Goal: Task Accomplishment & Management: Use online tool/utility

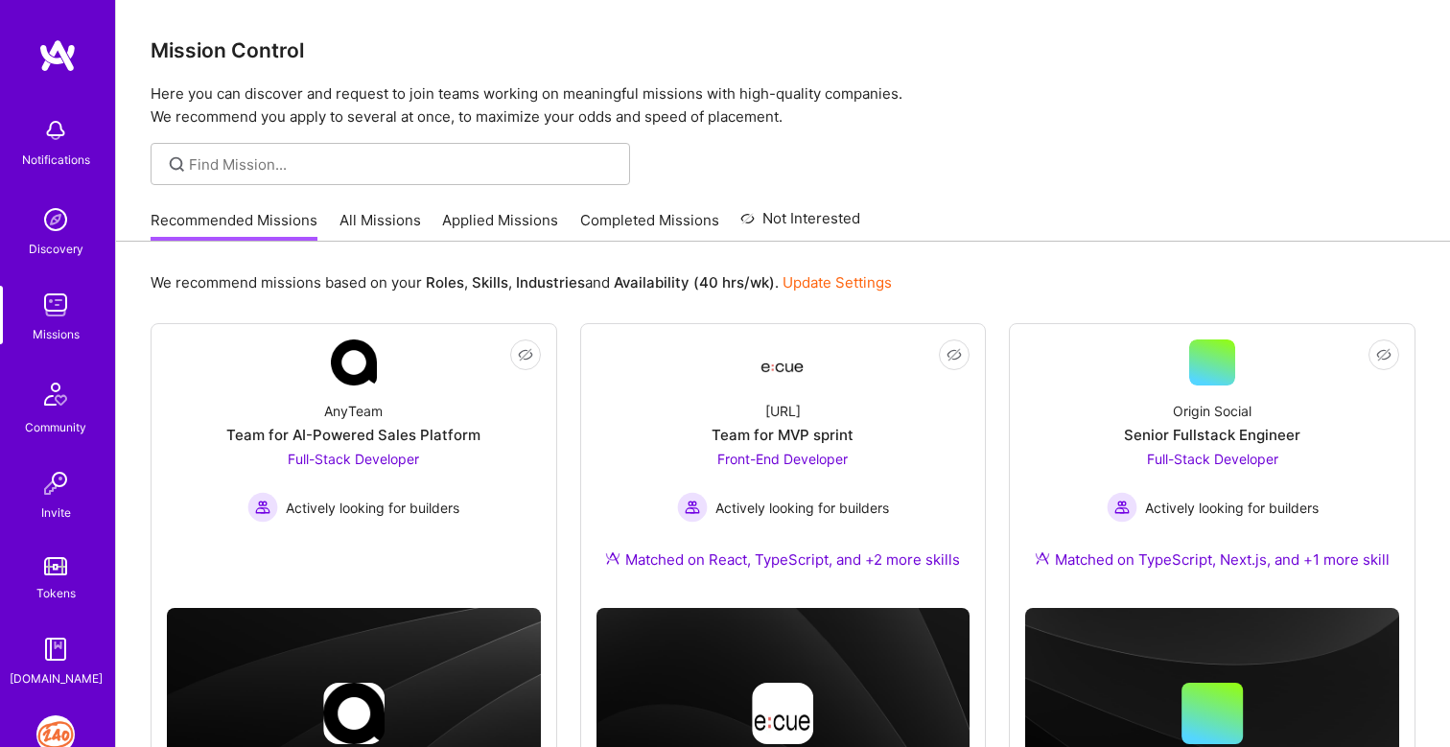
click at [61, 739] on img at bounding box center [55, 735] width 38 height 38
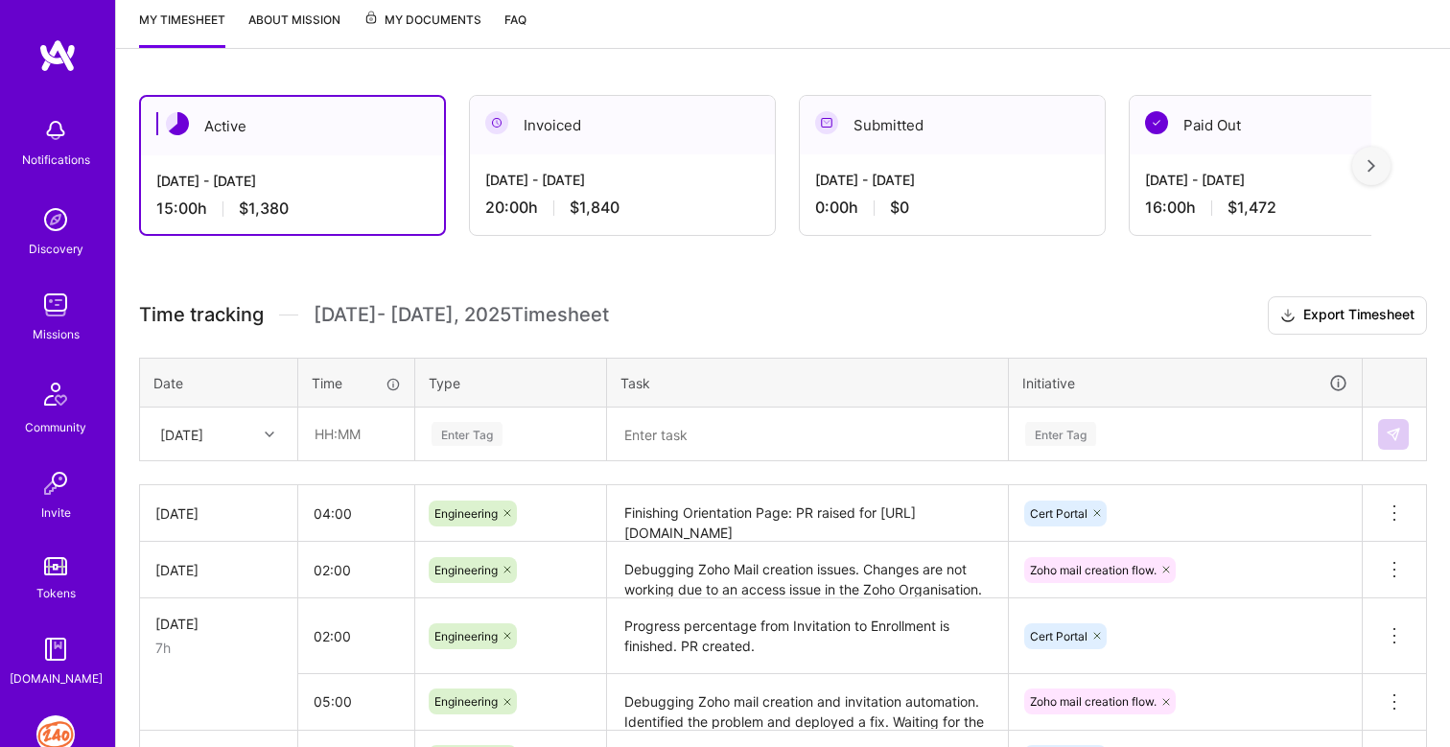
scroll to position [260, 0]
click at [261, 431] on div at bounding box center [272, 432] width 30 height 25
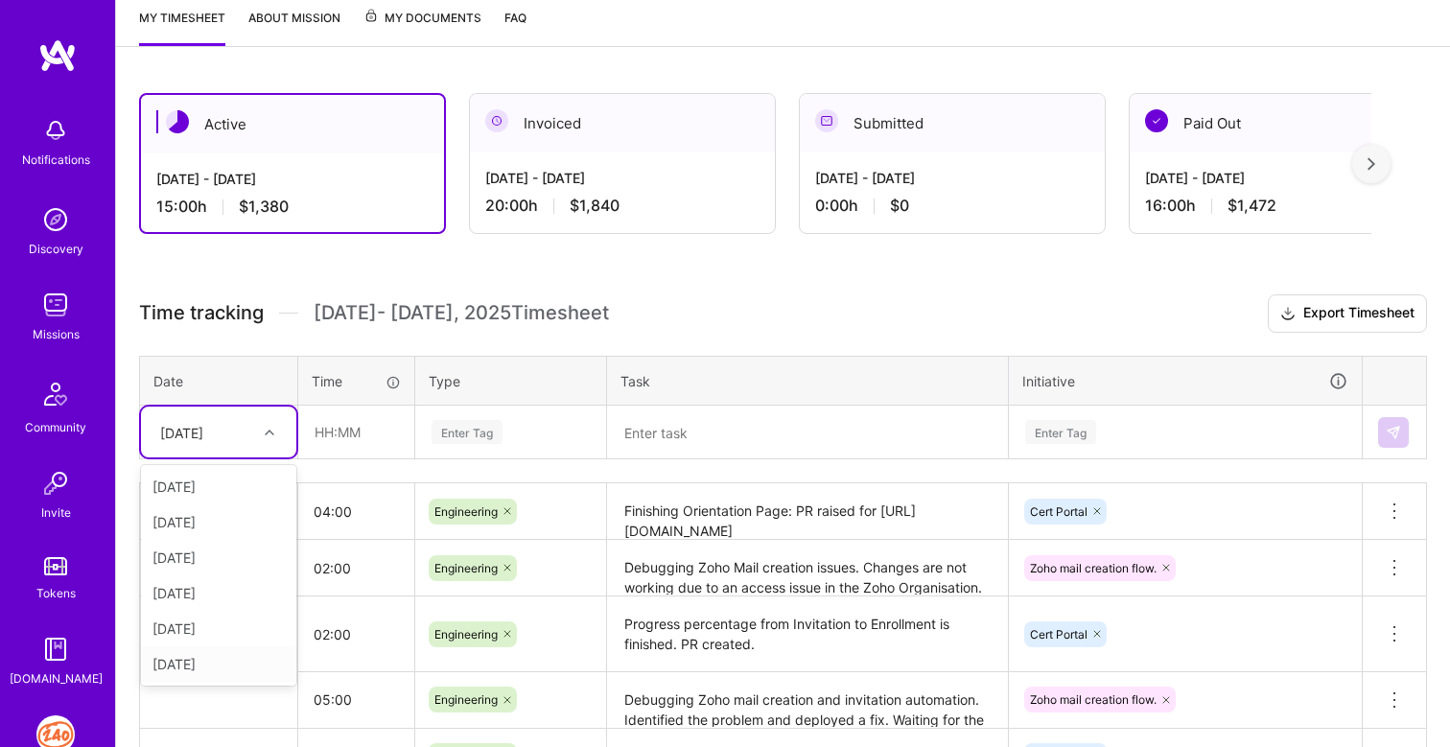
click at [212, 665] on div "[DATE]" at bounding box center [218, 663] width 155 height 35
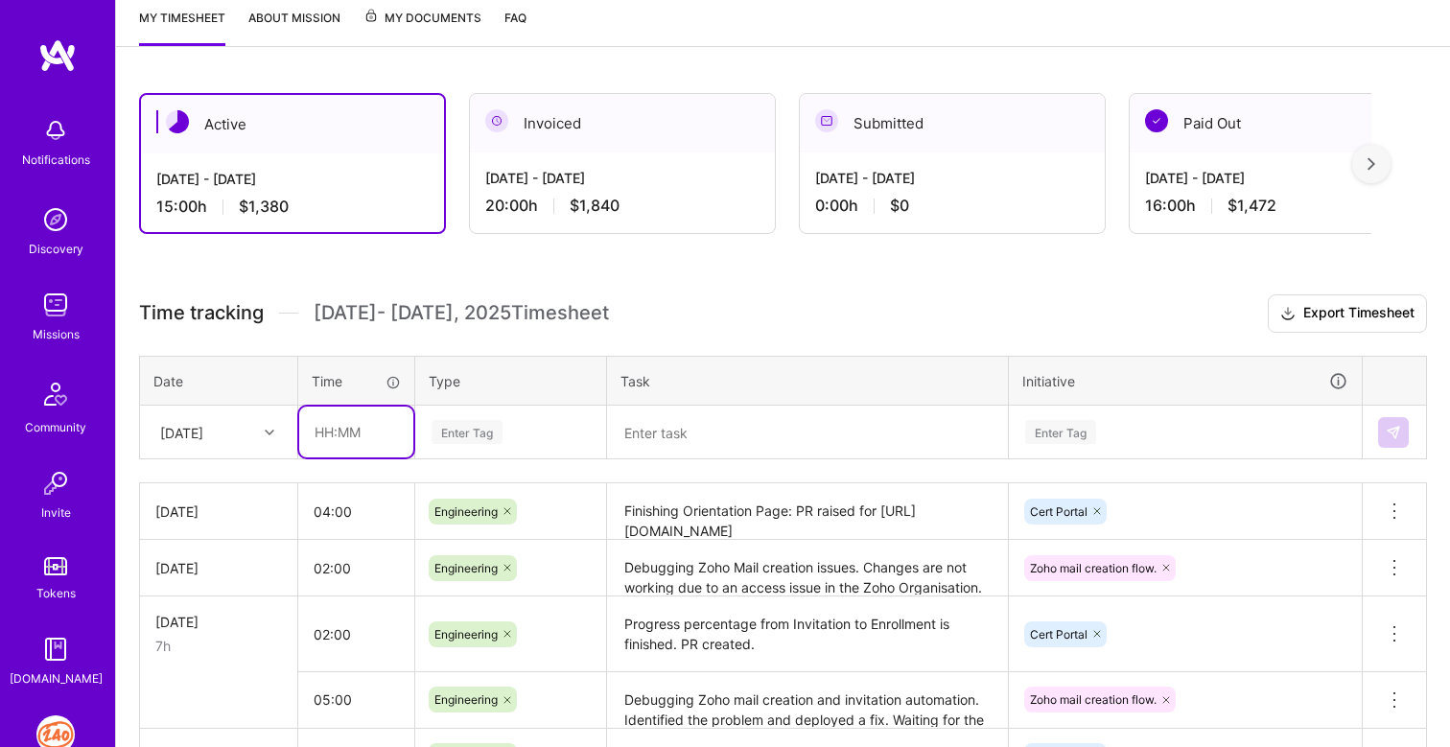
click at [322, 432] on input "text" at bounding box center [356, 432] width 114 height 51
type input "02:00"
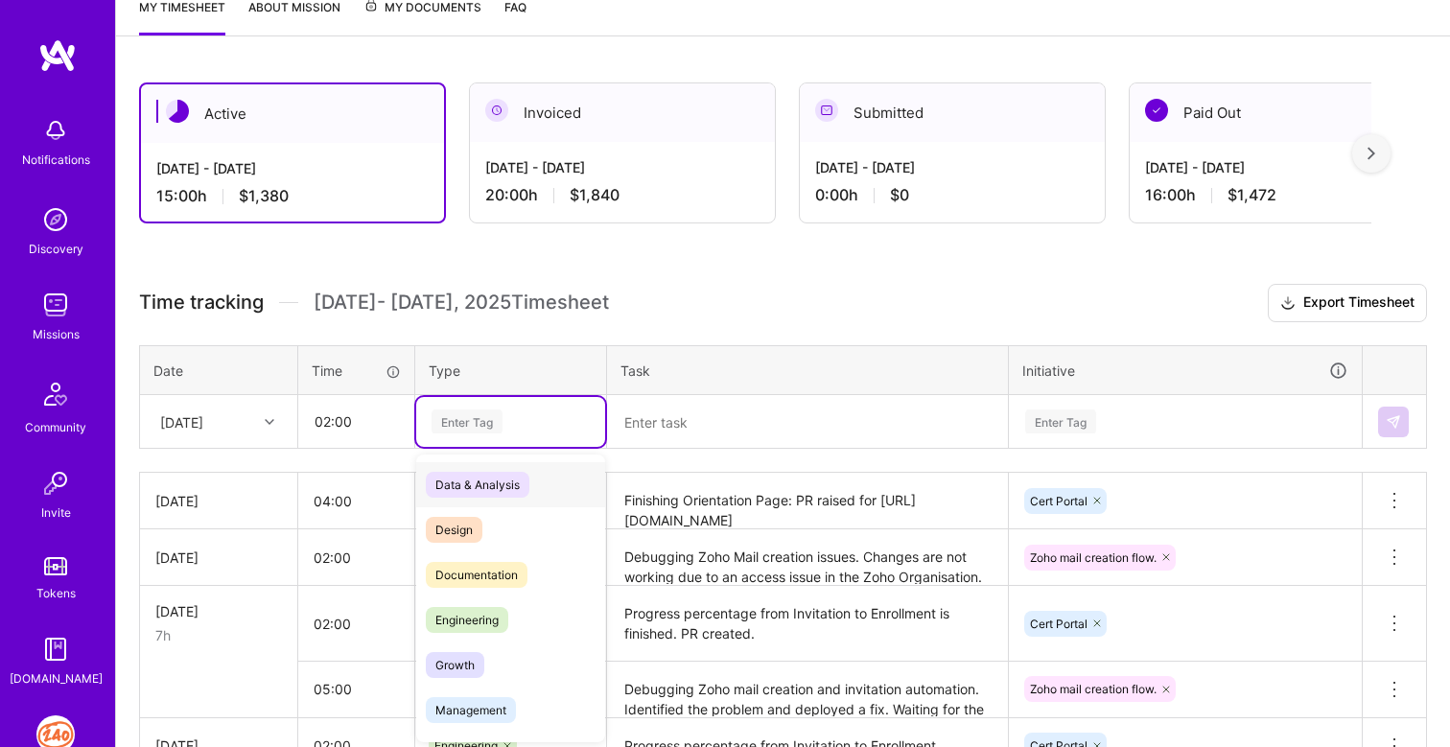
click at [469, 436] on div "Enter Tag" at bounding box center [510, 422] width 189 height 50
click at [469, 619] on span "Engineering" at bounding box center [467, 618] width 82 height 26
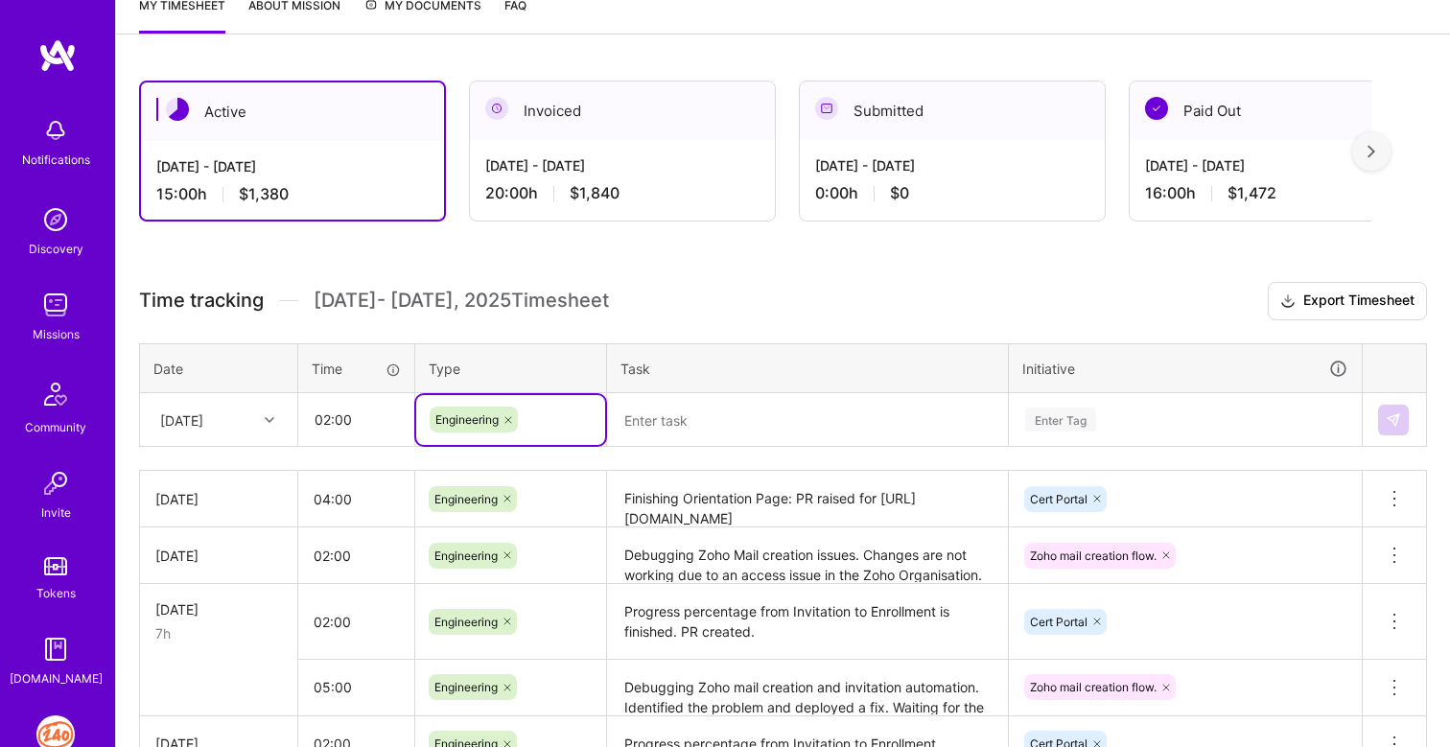
click at [657, 417] on textarea at bounding box center [807, 420] width 397 height 50
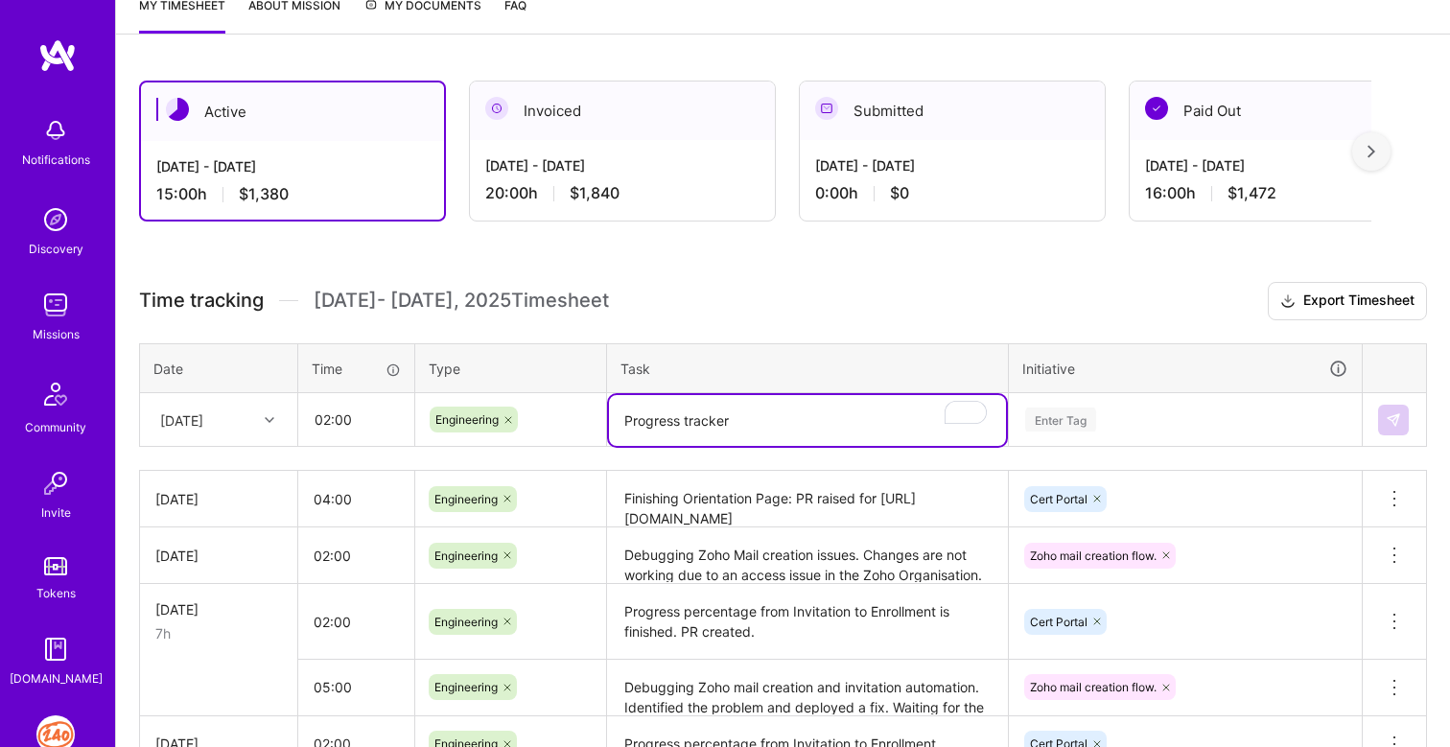
type textarea "Progress tracker"
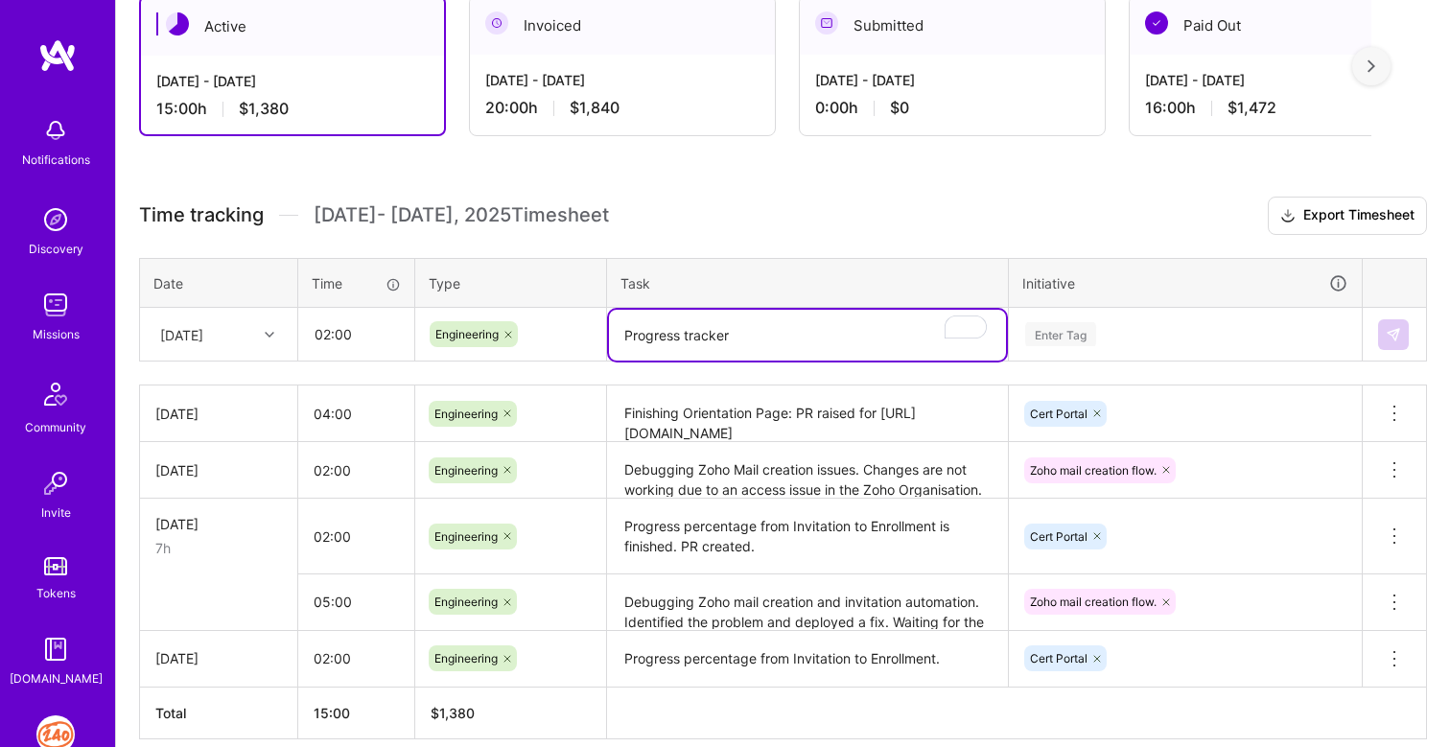
click at [1064, 360] on div "Enter Tag" at bounding box center [1185, 335] width 351 height 50
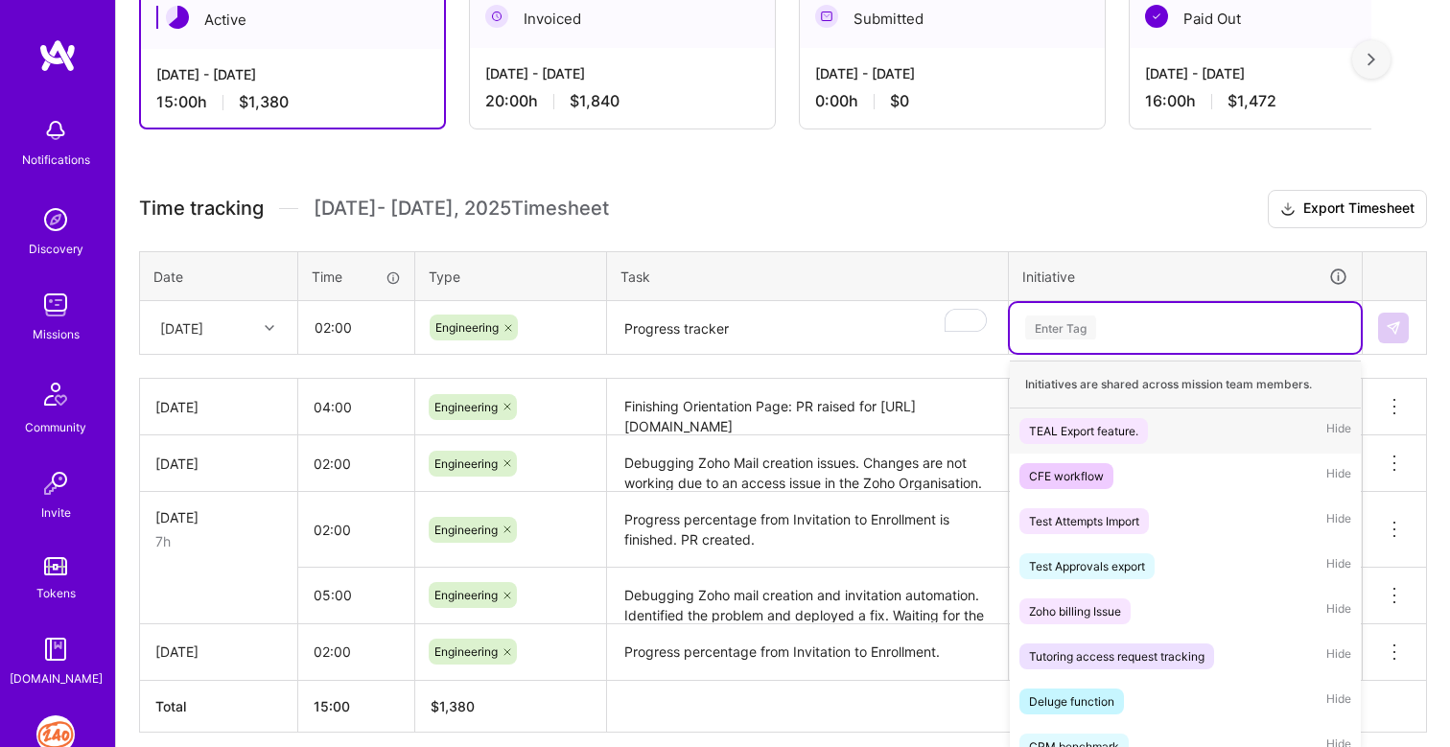
scroll to position [378, 0]
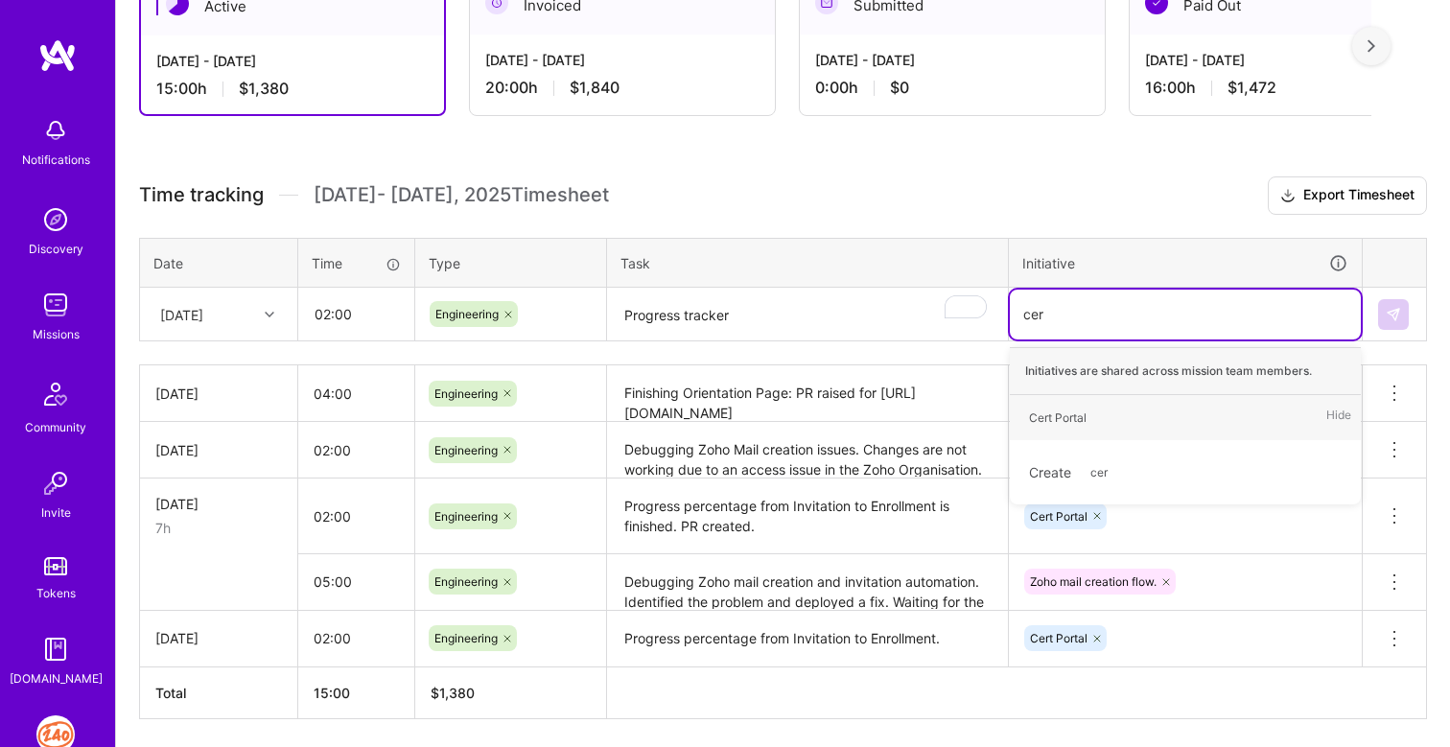
type input "cert"
click at [1073, 416] on div "Cert Portal" at bounding box center [1058, 418] width 58 height 20
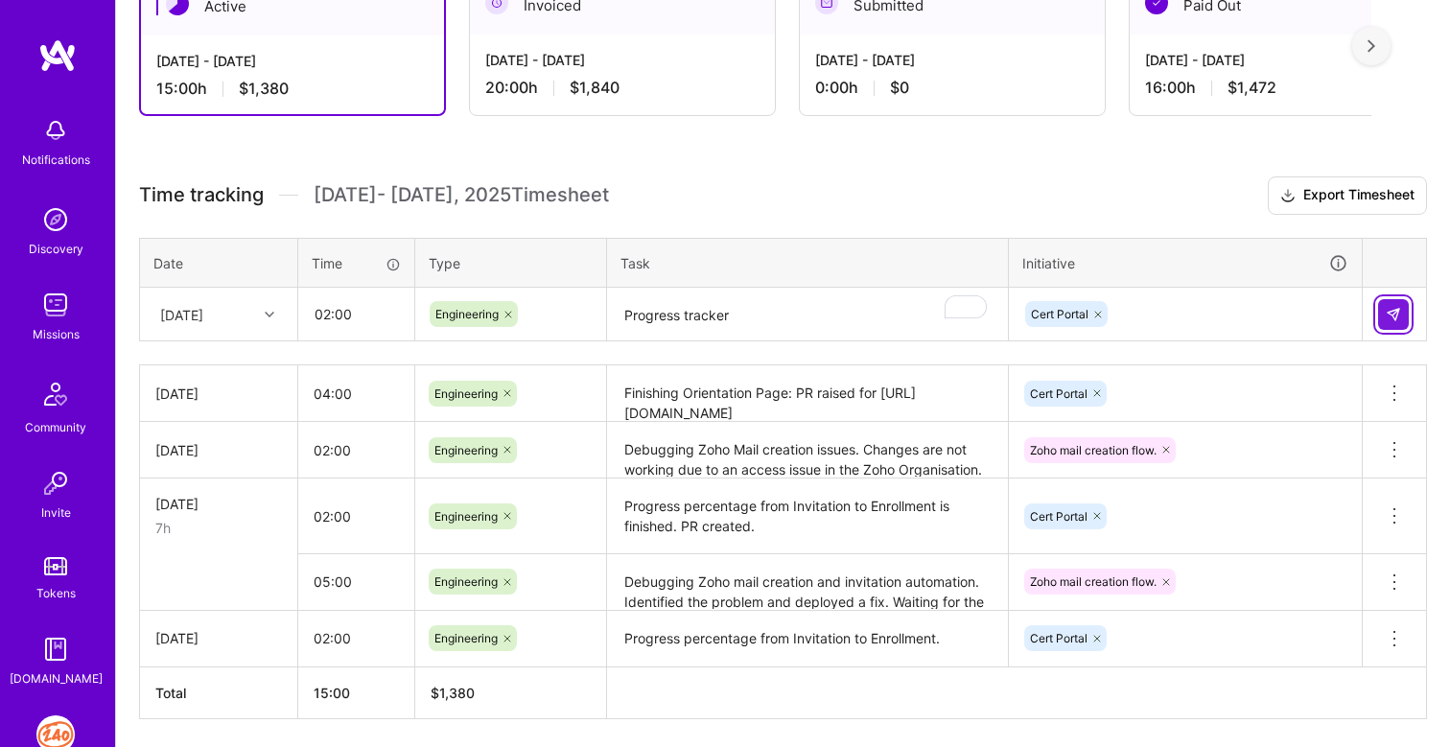
click at [1398, 311] on img at bounding box center [1393, 314] width 15 height 15
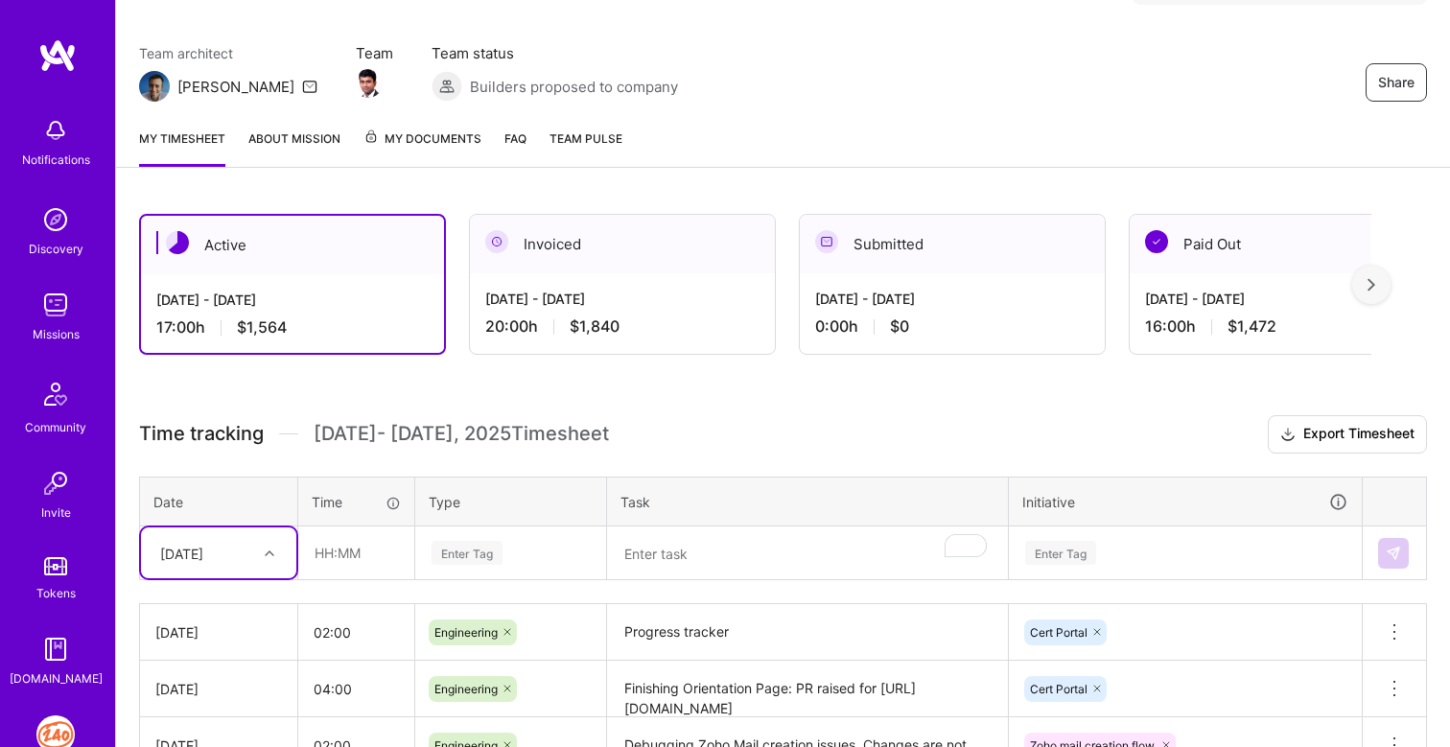
scroll to position [0, 0]
